Goal: Transaction & Acquisition: Download file/media

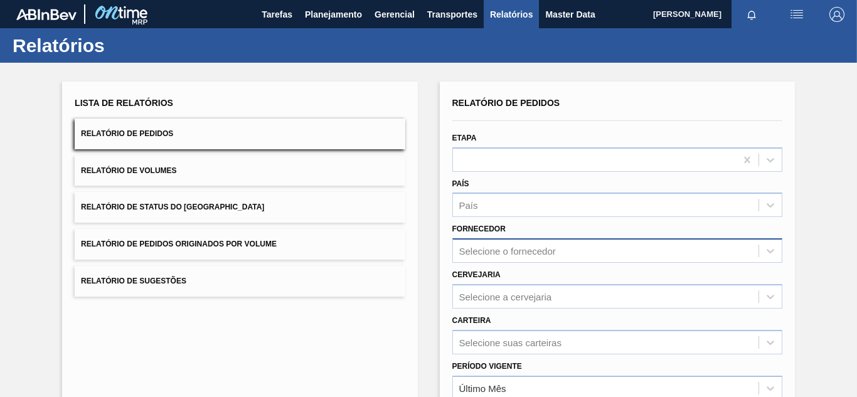
click at [492, 252] on div "Selecione o fornecedor" at bounding box center [617, 250] width 330 height 24
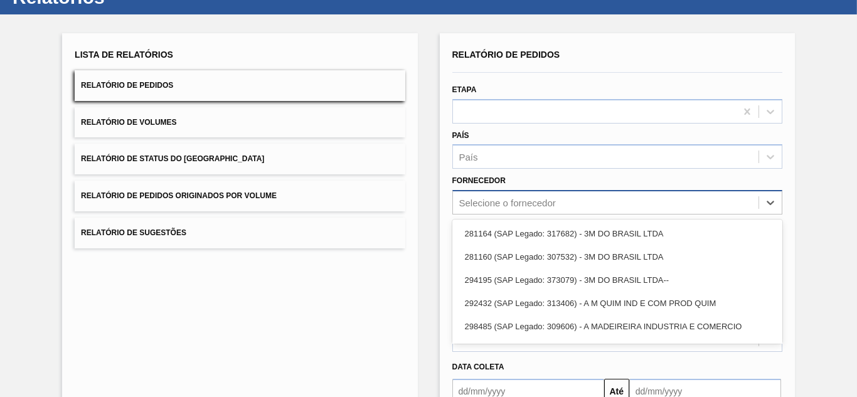
scroll to position [64, 0]
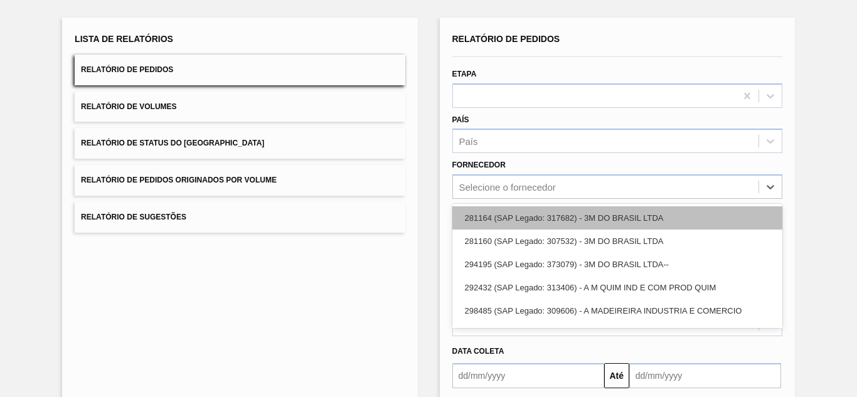
paste input "290167"
type input "290167"
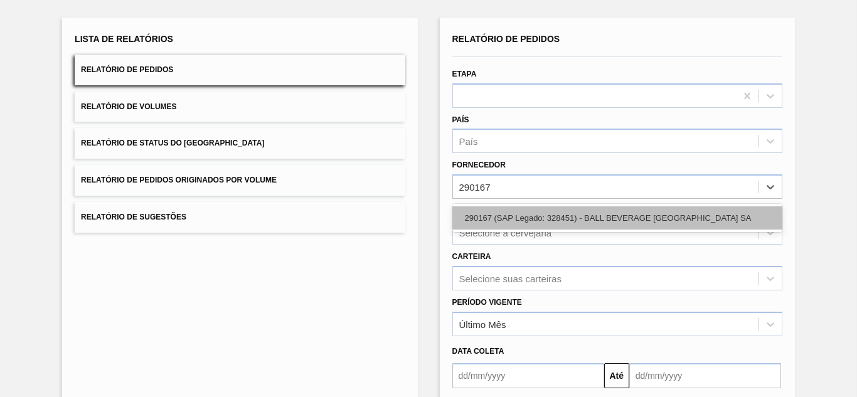
click at [506, 219] on div "290167 (SAP Legado: 328451) - BALL BEVERAGE [GEOGRAPHIC_DATA] SA" at bounding box center [617, 217] width 330 height 23
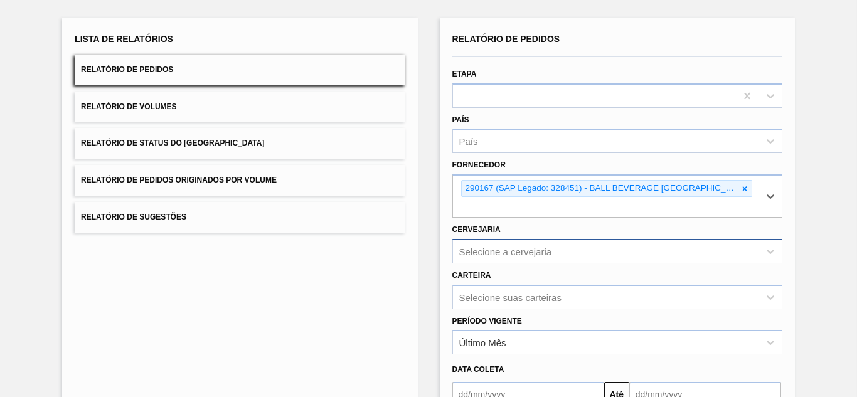
click at [490, 253] on div "Selecione a cervejaria" at bounding box center [617, 251] width 330 height 24
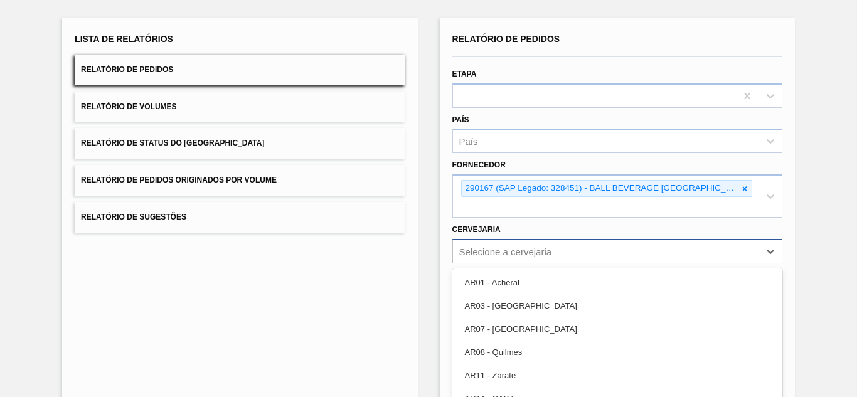
scroll to position [129, 0]
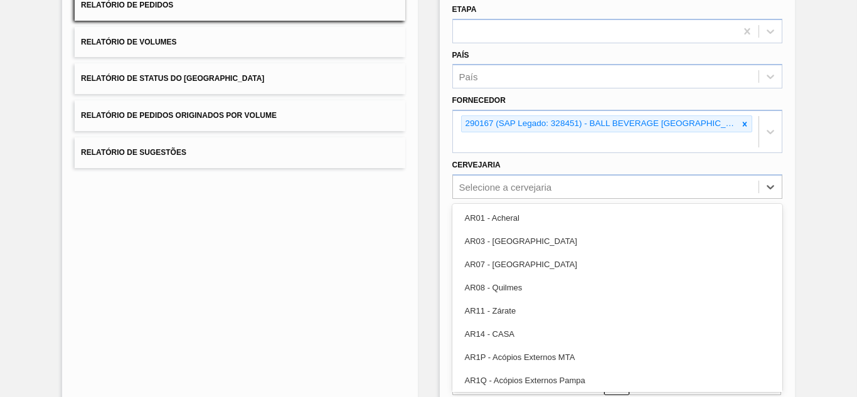
paste input "BR05"
type input "BR05"
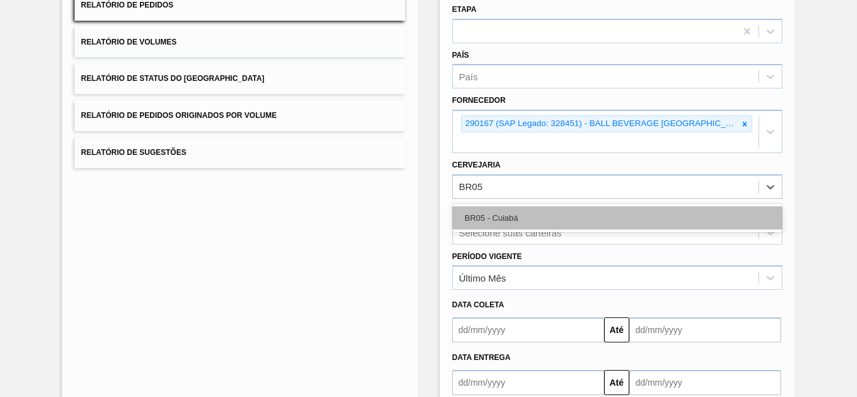
click at [509, 218] on div "BR05 - Cuiabá" at bounding box center [617, 217] width 330 height 23
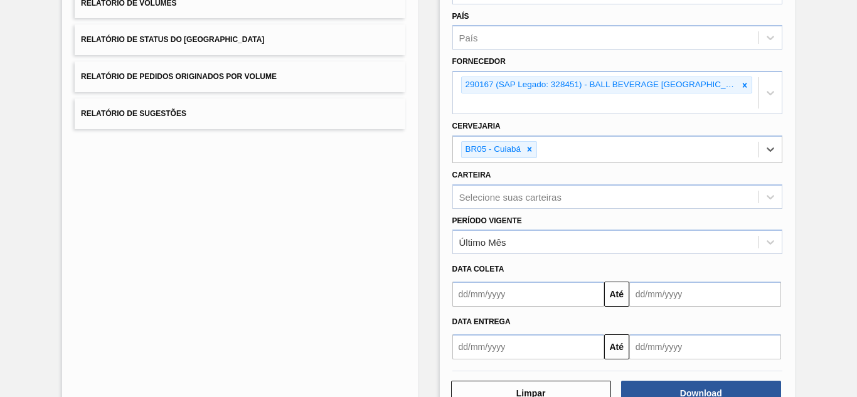
scroll to position [206, 0]
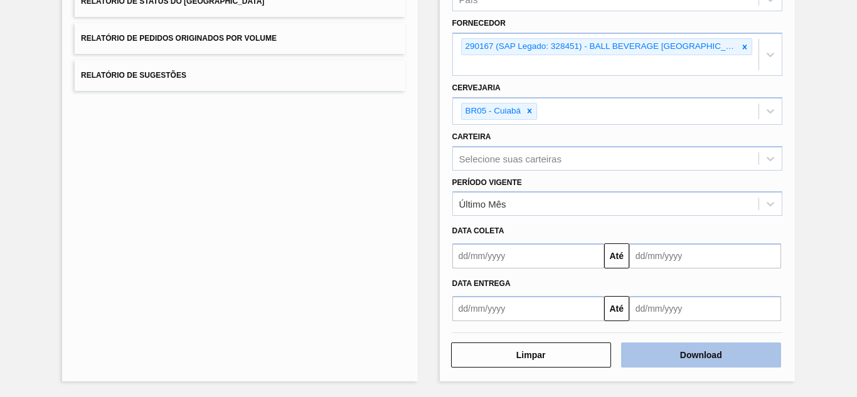
click at [671, 346] on button "Download" at bounding box center [701, 355] width 160 height 25
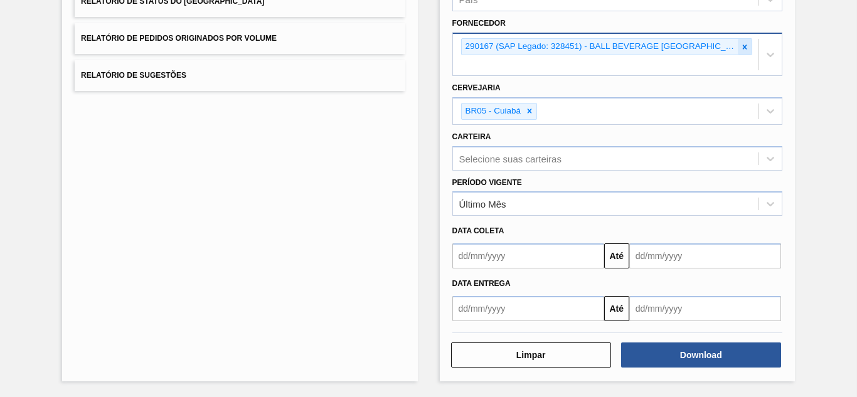
click at [740, 46] on icon at bounding box center [744, 47] width 9 height 9
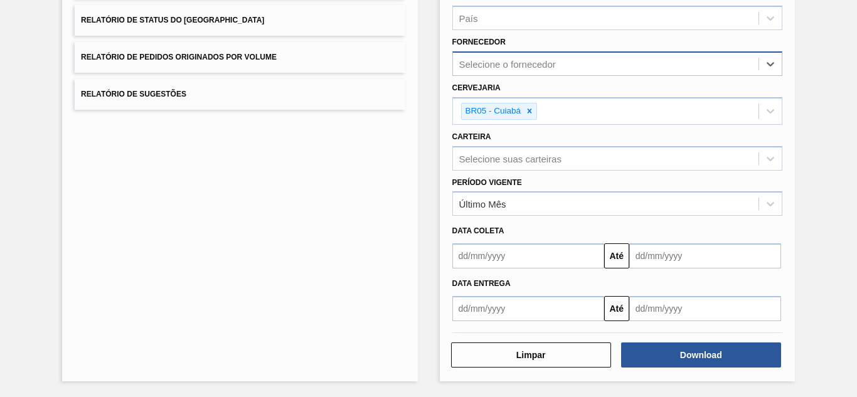
scroll to position [187, 0]
click at [513, 65] on div "Selecione o fornecedor" at bounding box center [507, 64] width 97 height 11
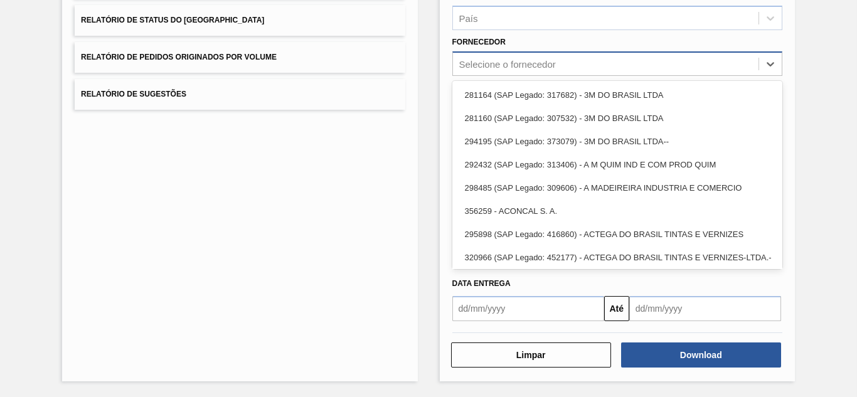
paste input "280304"
type input "280304"
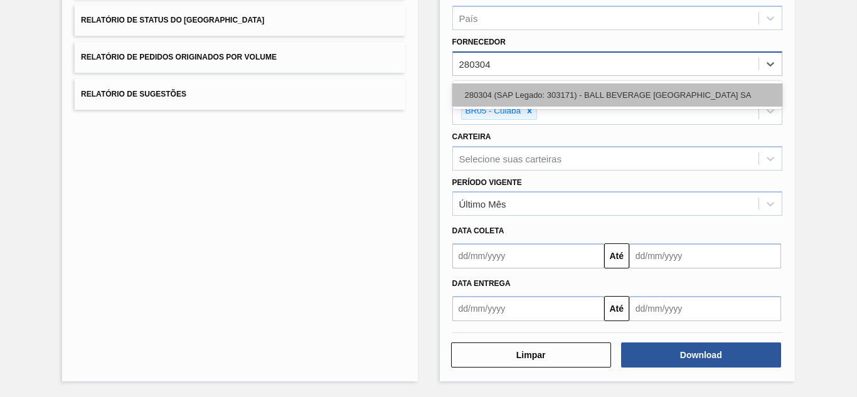
click at [513, 87] on div "280304 (SAP Legado: 303171) - BALL BEVERAGE [GEOGRAPHIC_DATA] SA" at bounding box center [617, 94] width 330 height 23
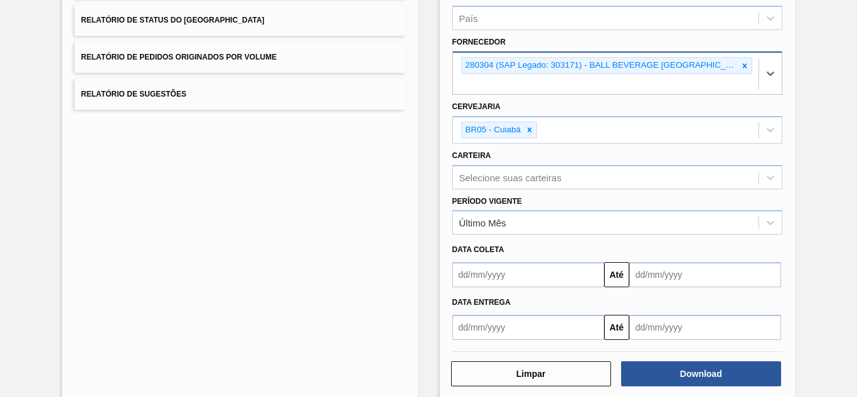
scroll to position [206, 0]
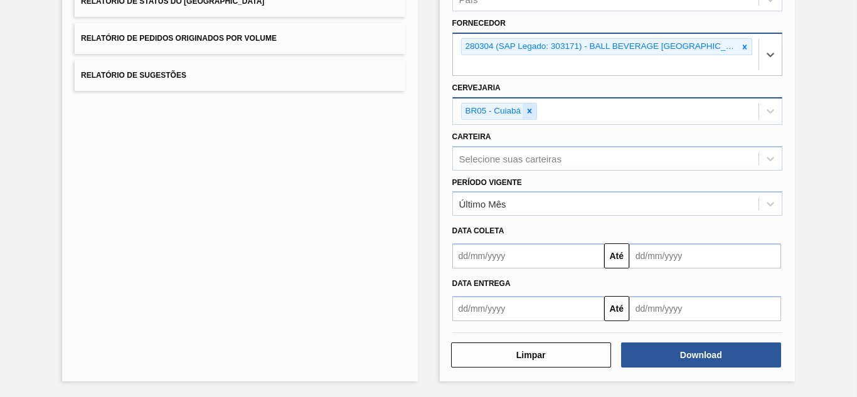
click at [531, 109] on icon at bounding box center [529, 111] width 9 height 9
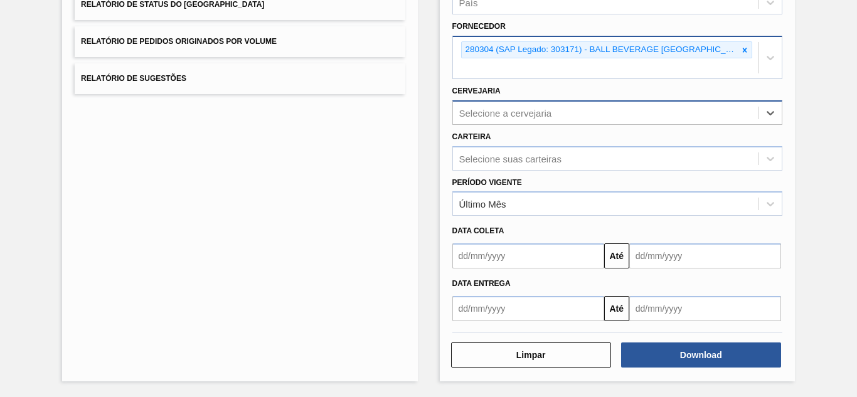
click at [505, 119] on div "Selecione a cervejaria" at bounding box center [606, 113] width 306 height 18
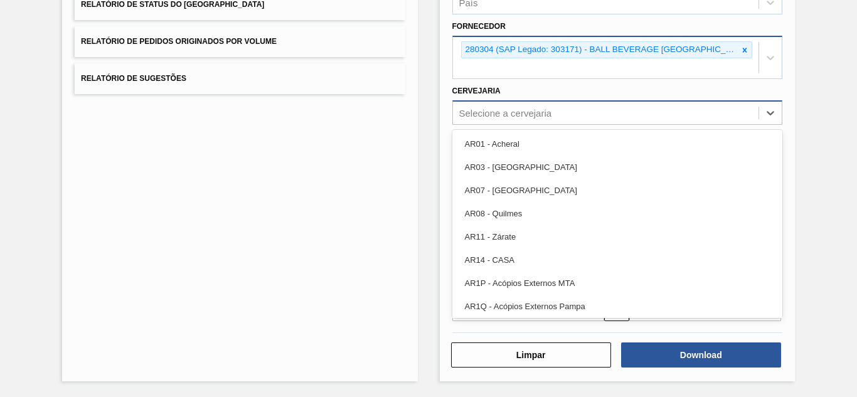
paste input "BR02"
type input "BR02"
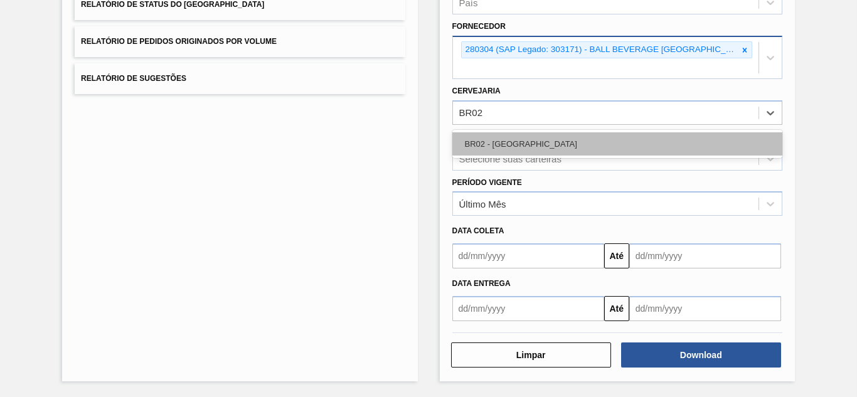
click at [492, 135] on div "BR02 - [GEOGRAPHIC_DATA]" at bounding box center [617, 143] width 330 height 23
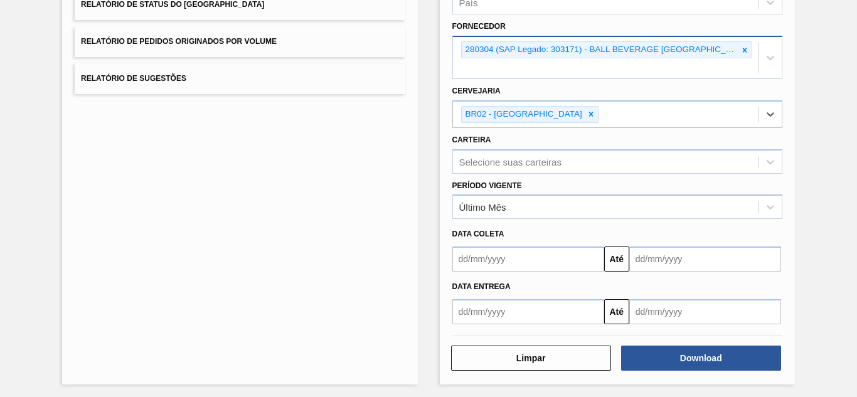
scroll to position [206, 0]
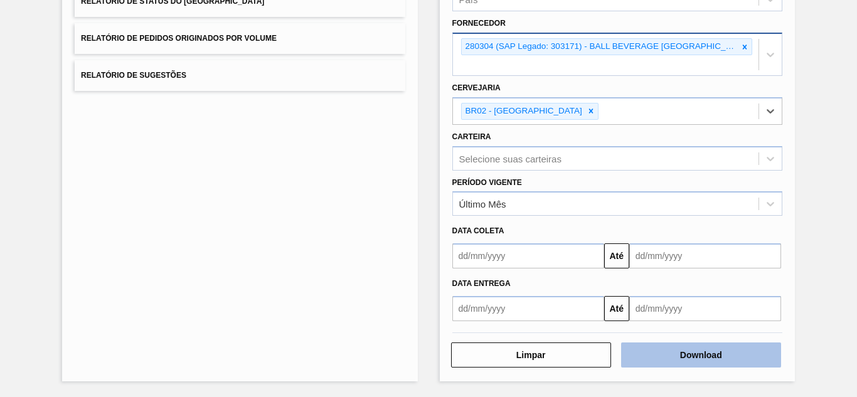
click at [652, 344] on button "Download" at bounding box center [701, 355] width 160 height 25
